Goal: Transaction & Acquisition: Subscribe to service/newsletter

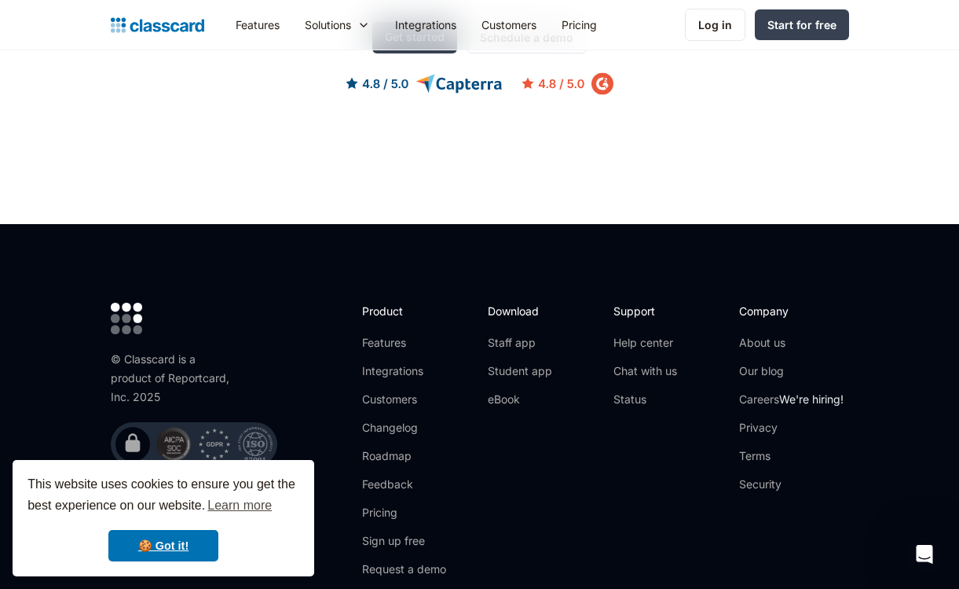
scroll to position [5163, 0]
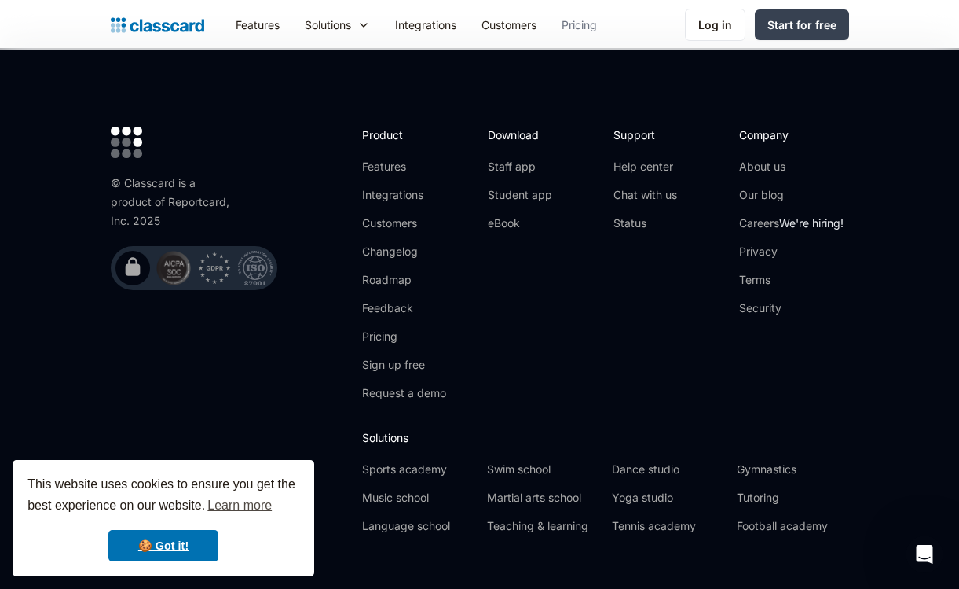
click at [570, 24] on link "Pricing" at bounding box center [579, 24] width 61 height 35
click at [590, 27] on link "Pricing" at bounding box center [579, 24] width 61 height 35
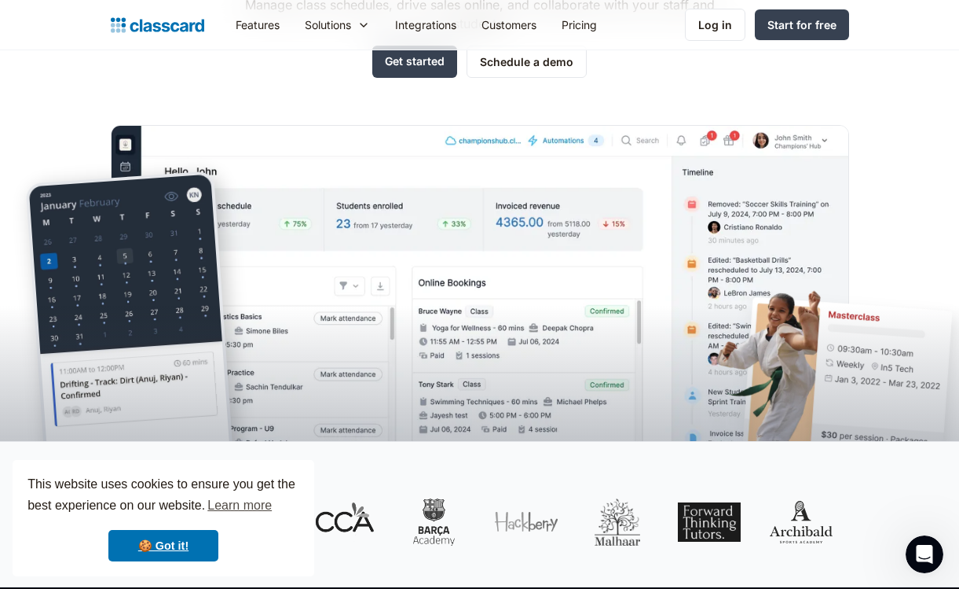
scroll to position [0, 0]
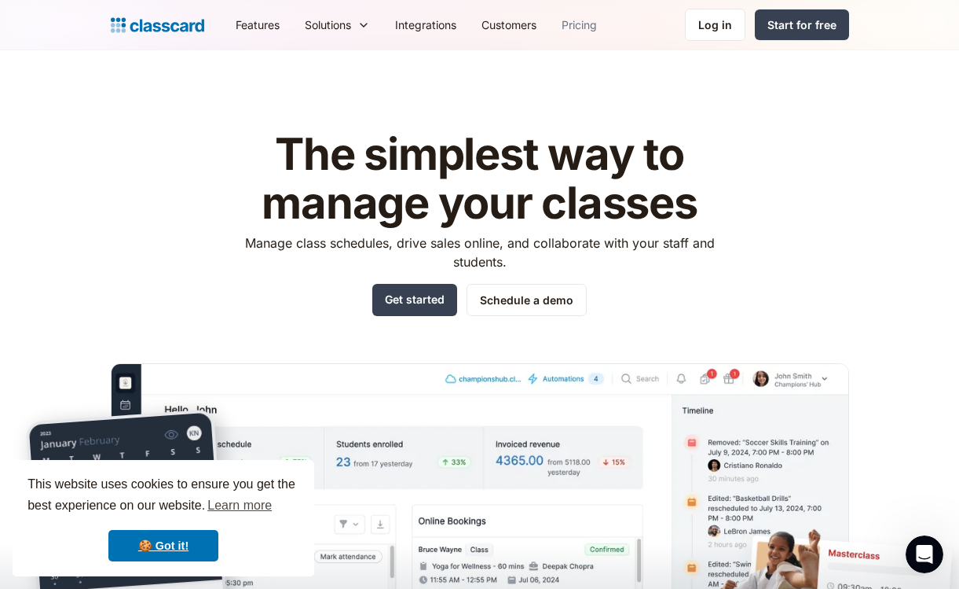
click at [589, 23] on link "Pricing" at bounding box center [579, 24] width 61 height 35
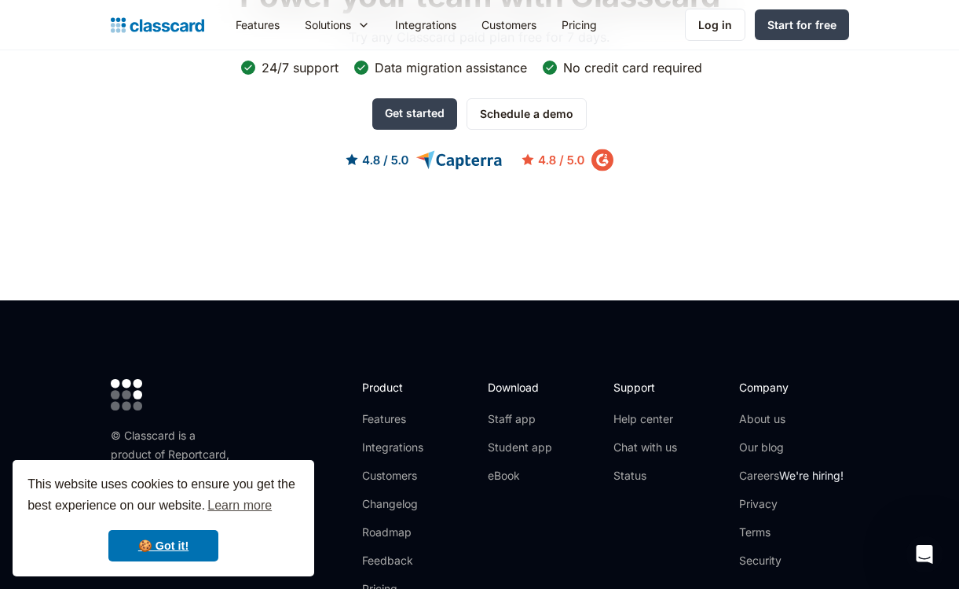
scroll to position [5163, 0]
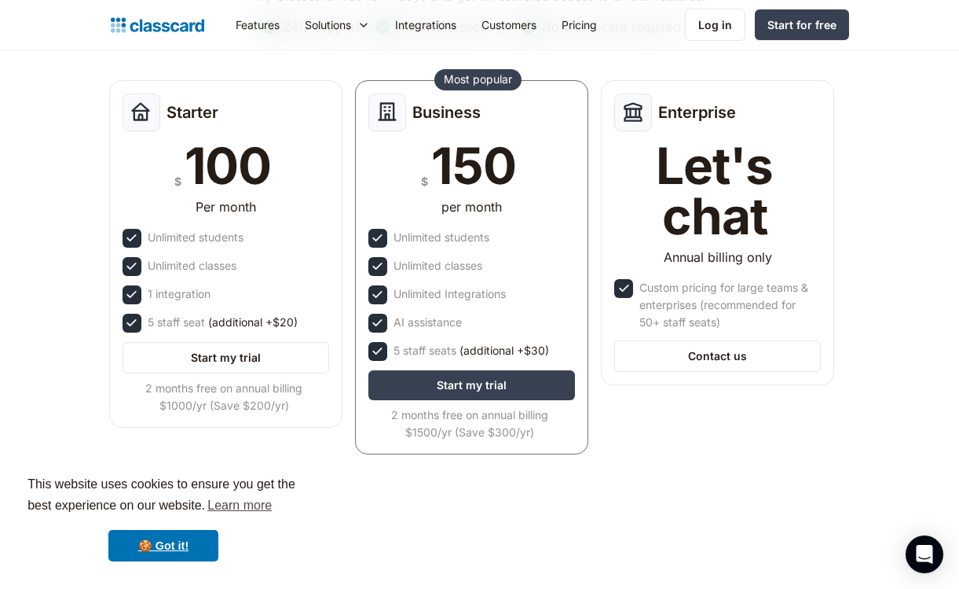
scroll to position [202, 0]
